Goal: Information Seeking & Learning: Learn about a topic

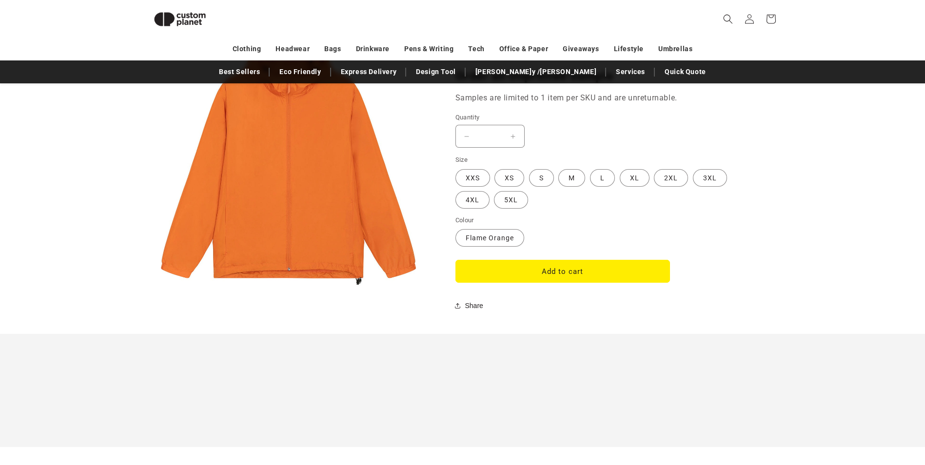
scroll to position [718, 0]
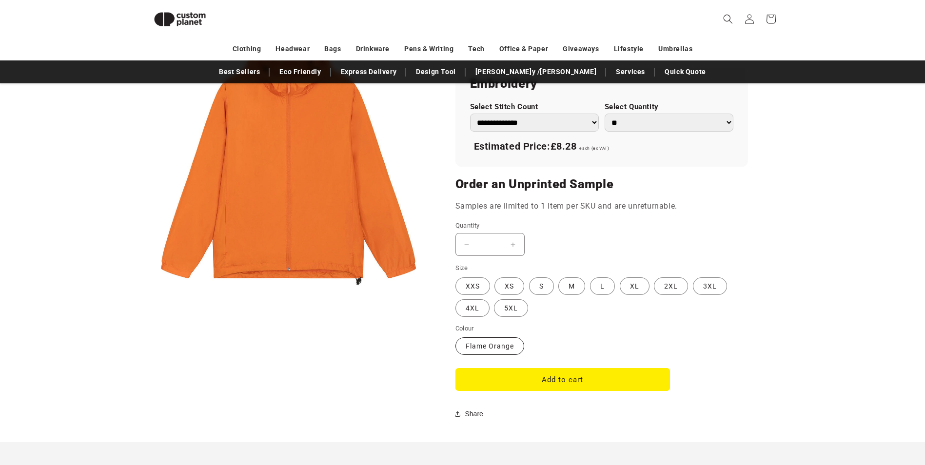
click at [492, 289] on label "Flame Orange Variant sold out or unavailable" at bounding box center [489, 346] width 69 height 18
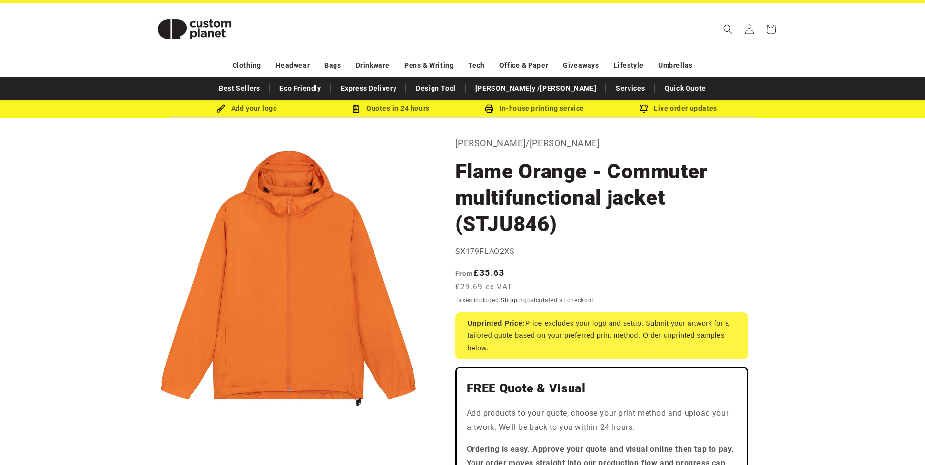
scroll to position [0, 0]
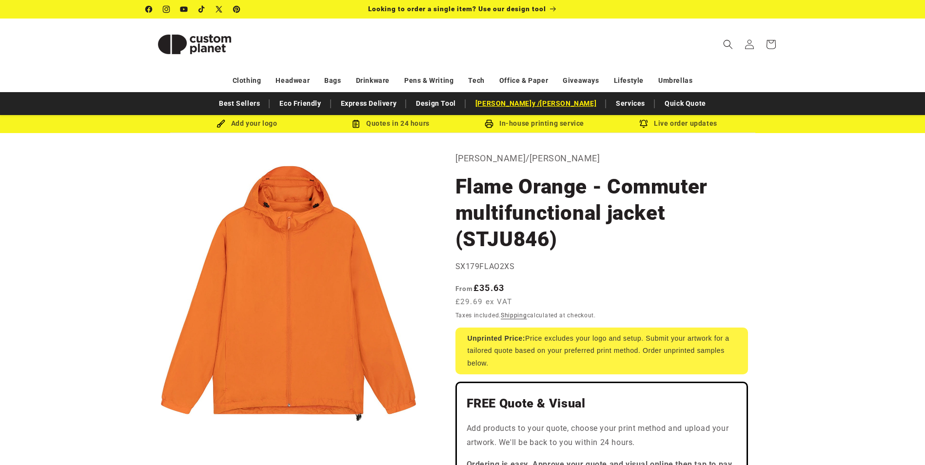
click at [540, 104] on link "[PERSON_NAME]y /[PERSON_NAME]" at bounding box center [535, 103] width 131 height 17
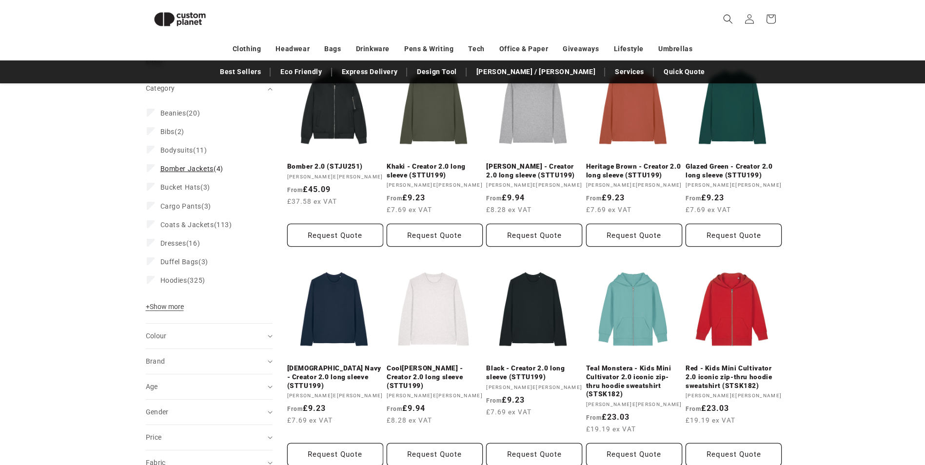
scroll to position [279, 0]
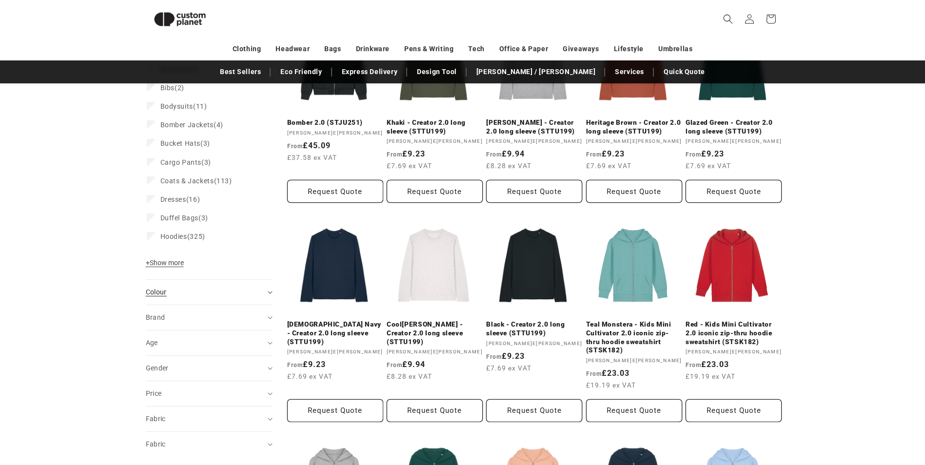
click at [223, 299] on summary "Colour (0)" at bounding box center [209, 292] width 127 height 25
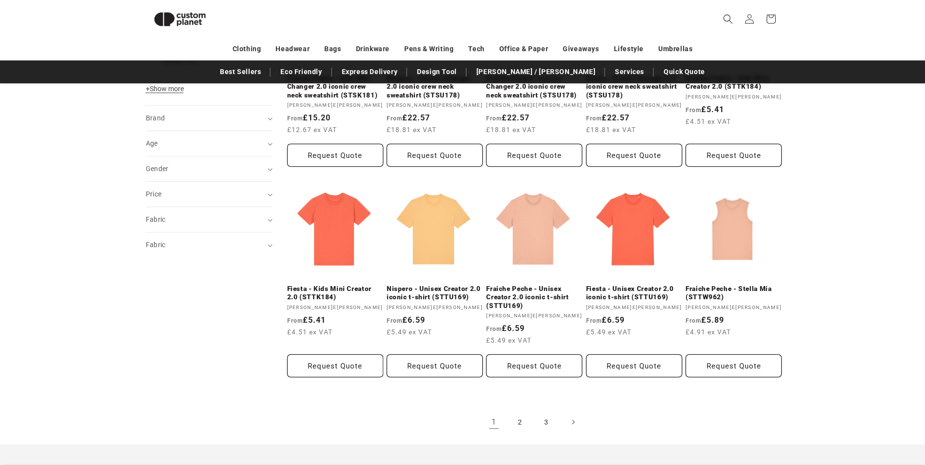
scroll to position [792, 0]
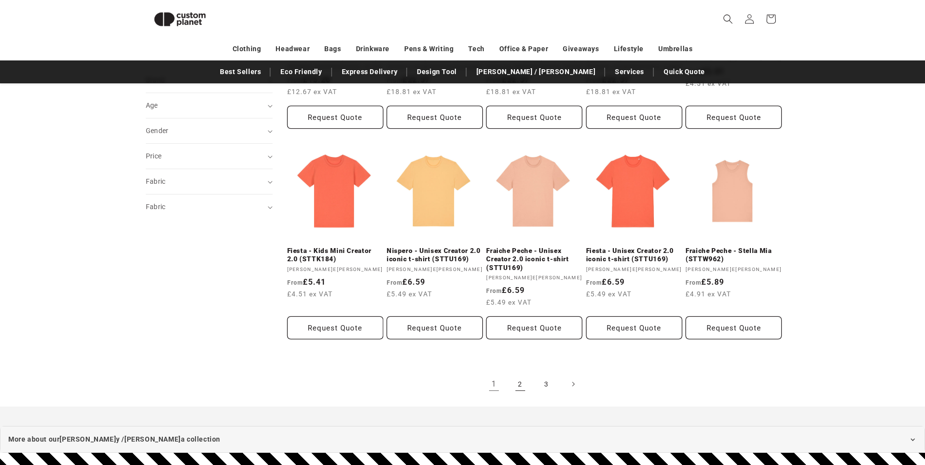
click at [522, 385] on link "2" at bounding box center [519, 383] width 21 height 21
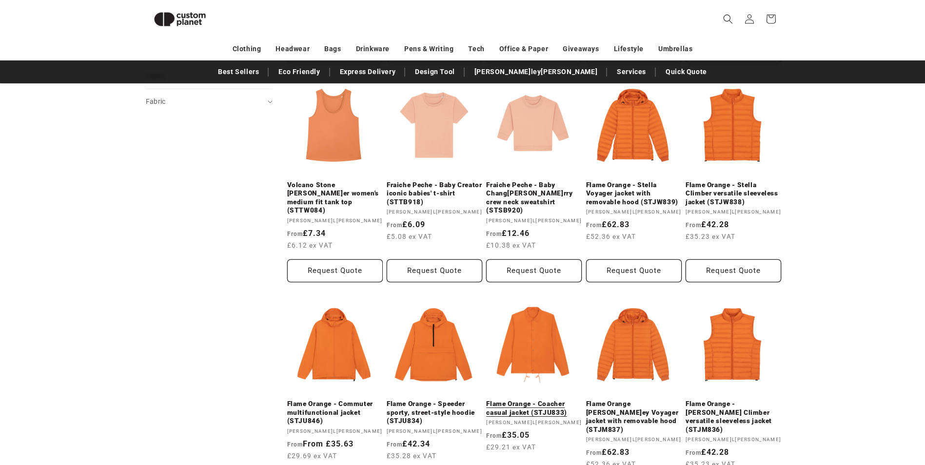
scroll to position [669, 0]
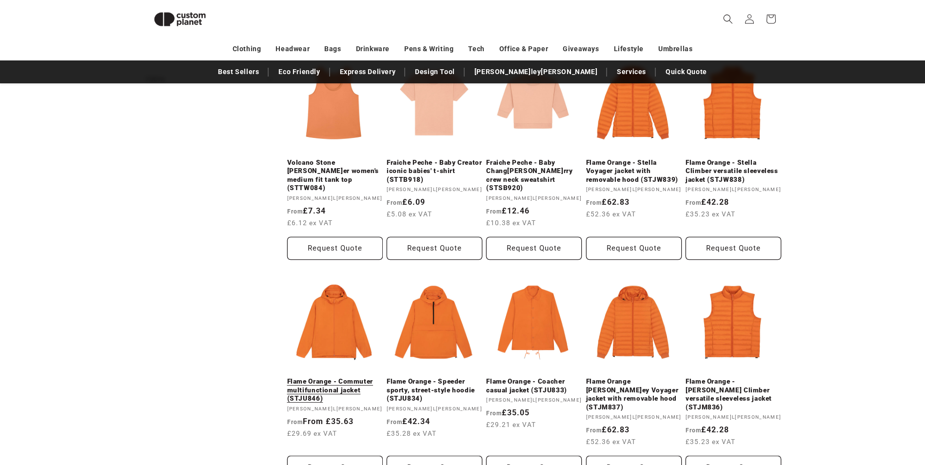
click at [342, 377] on link "Flame Orange - Commuter multifunctional jacket (STJU846)" at bounding box center [335, 390] width 96 height 26
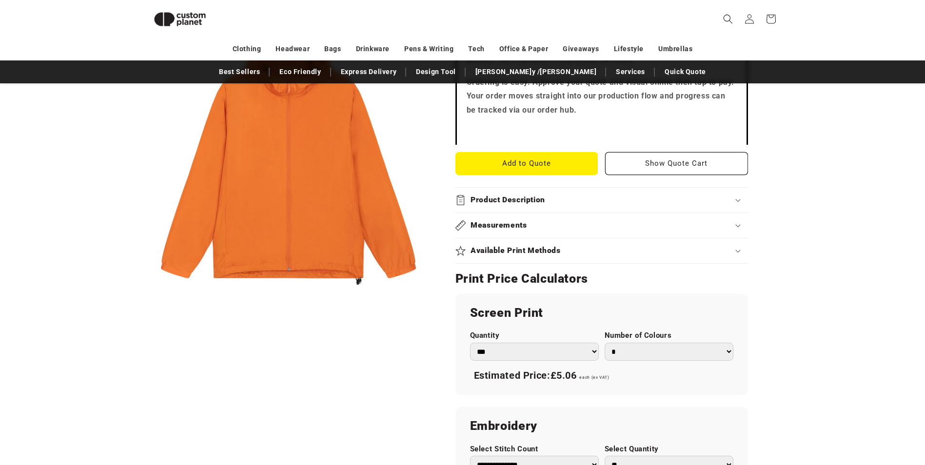
scroll to position [377, 0]
